Goal: Find contact information: Obtain details needed to contact an individual or organization

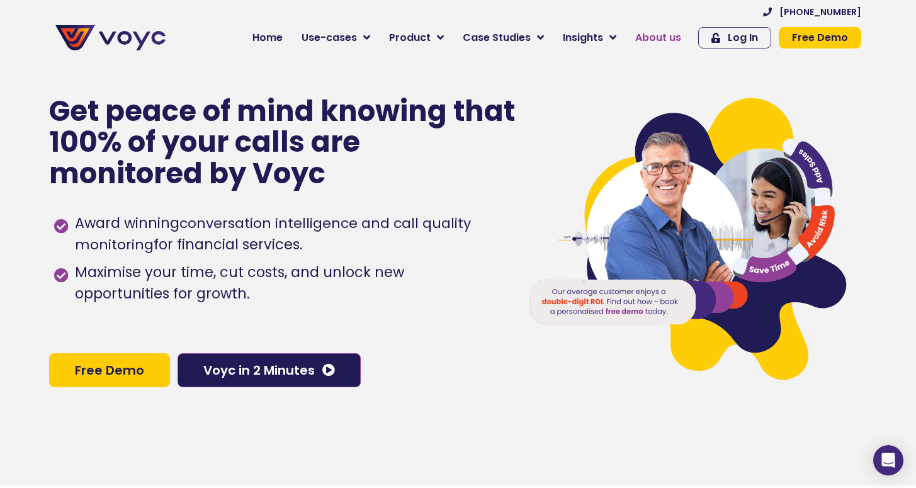
click at [671, 37] on span "About us" at bounding box center [658, 37] width 46 height 15
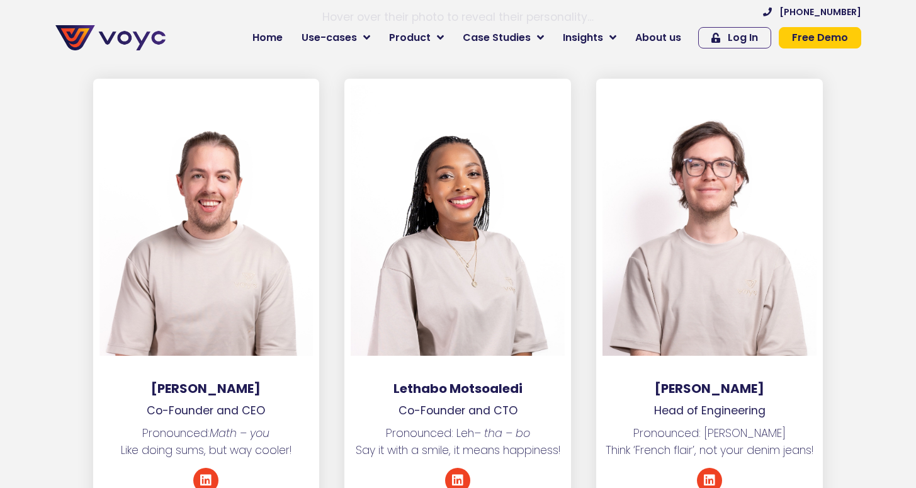
scroll to position [1950, 0]
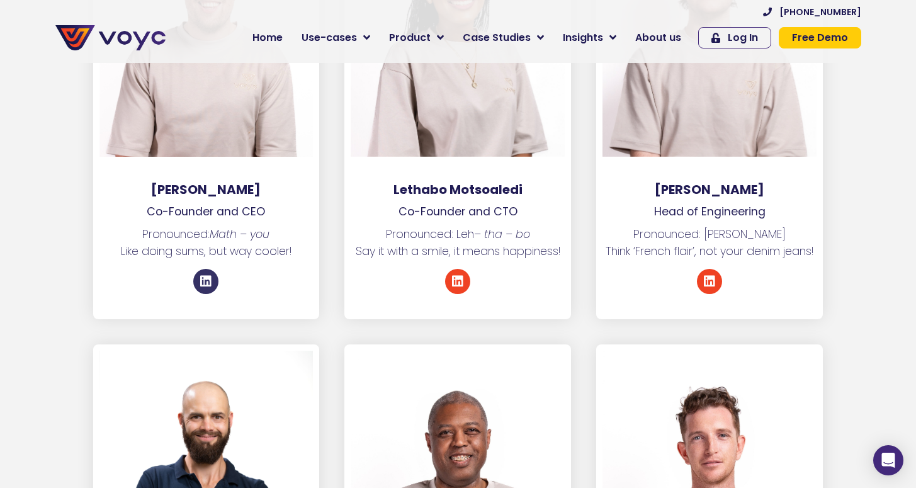
click at [210, 275] on icon at bounding box center [206, 281] width 13 height 13
click at [461, 275] on icon at bounding box center [457, 281] width 13 height 13
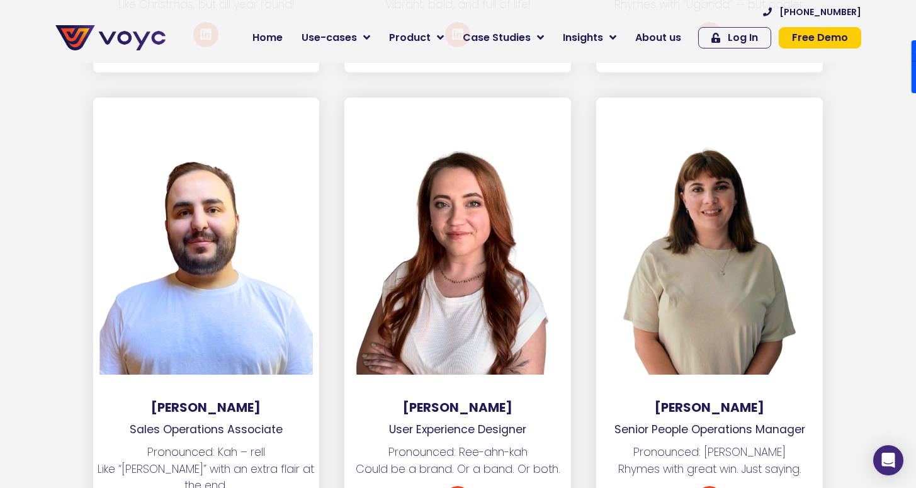
scroll to position [5569, 0]
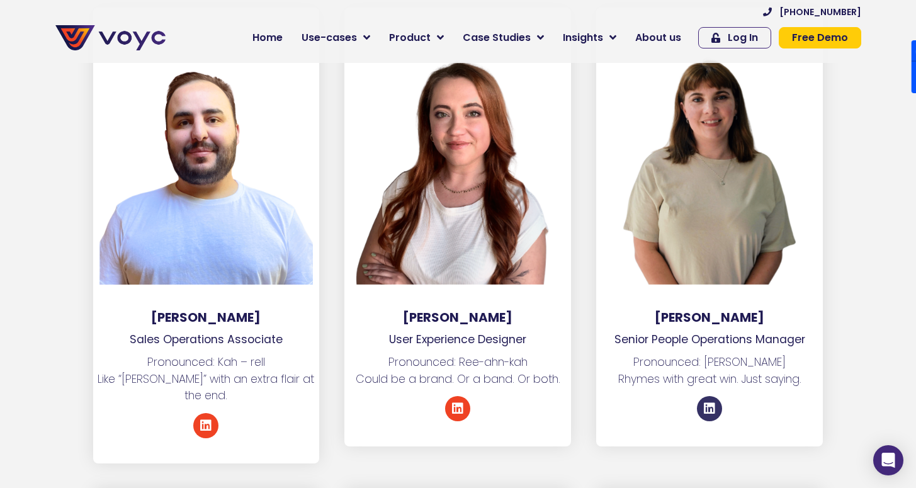
click at [711, 402] on icon at bounding box center [709, 408] width 13 height 13
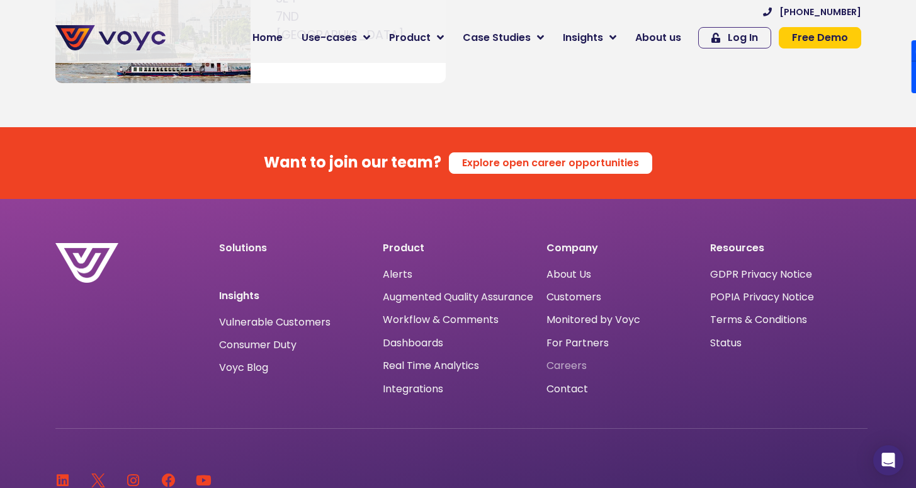
scroll to position [7638, 0]
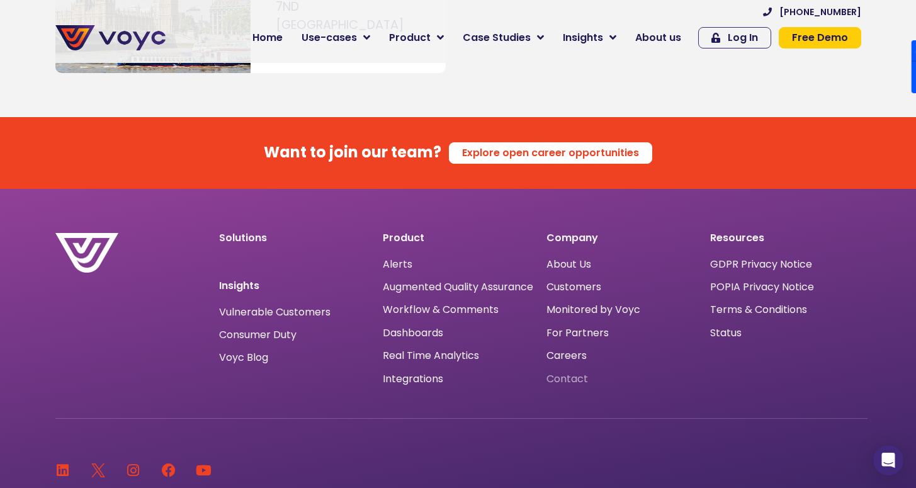
click at [564, 379] on span "Contact" at bounding box center [568, 379] width 42 height 0
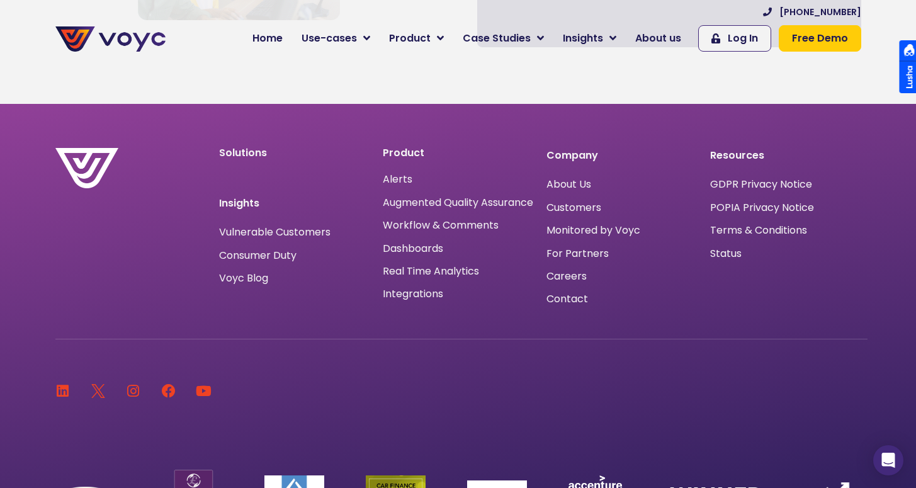
scroll to position [978, 0]
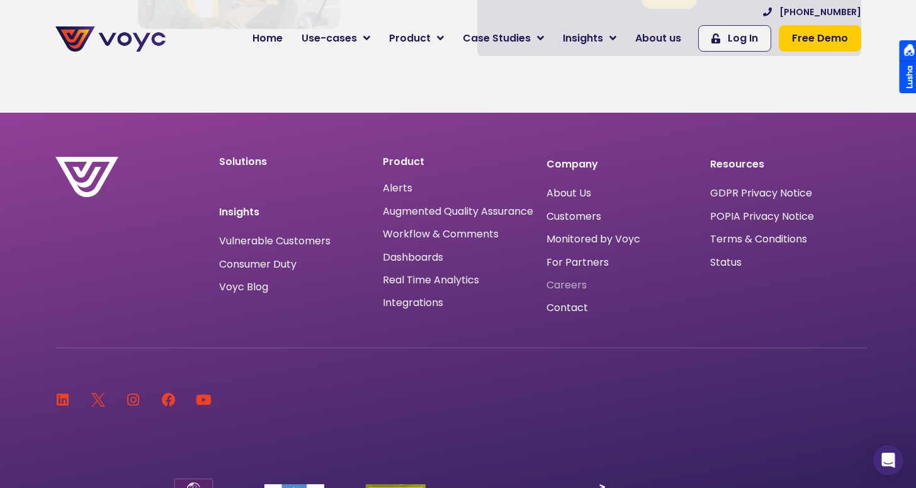
click at [572, 285] on span "Careers" at bounding box center [567, 285] width 40 height 0
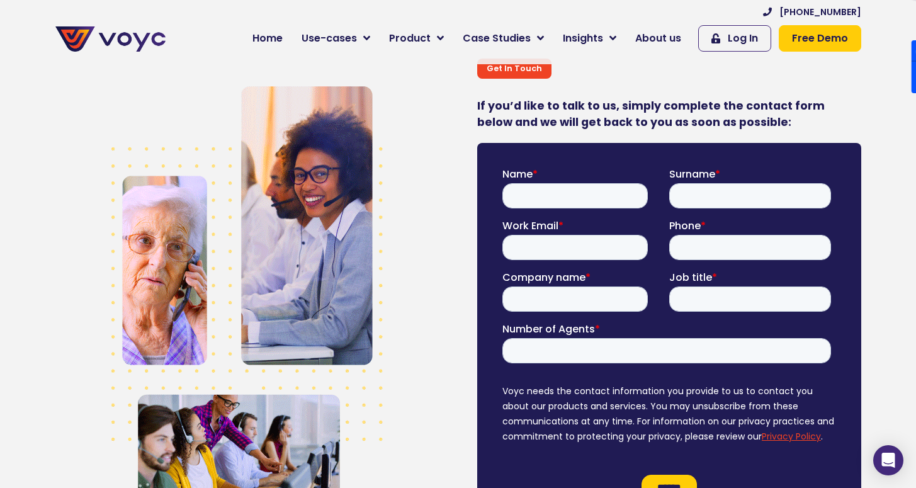
scroll to position [0, 0]
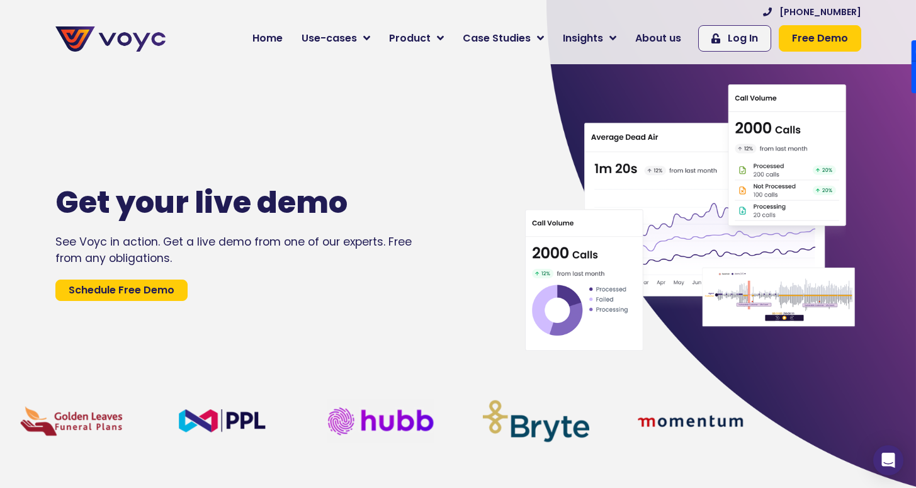
click at [885, 5] on section "+44 204 572 7172 Home Use-cases Protect Save Grow Finance Mortgage Brokers Car …" at bounding box center [458, 32] width 916 height 64
click at [887, 8] on section "+44 204 572 7172 Home Use-cases Protect Save Grow Finance Mortgage Brokers Car …" at bounding box center [458, 32] width 916 height 64
